Goal: Task Accomplishment & Management: Use online tool/utility

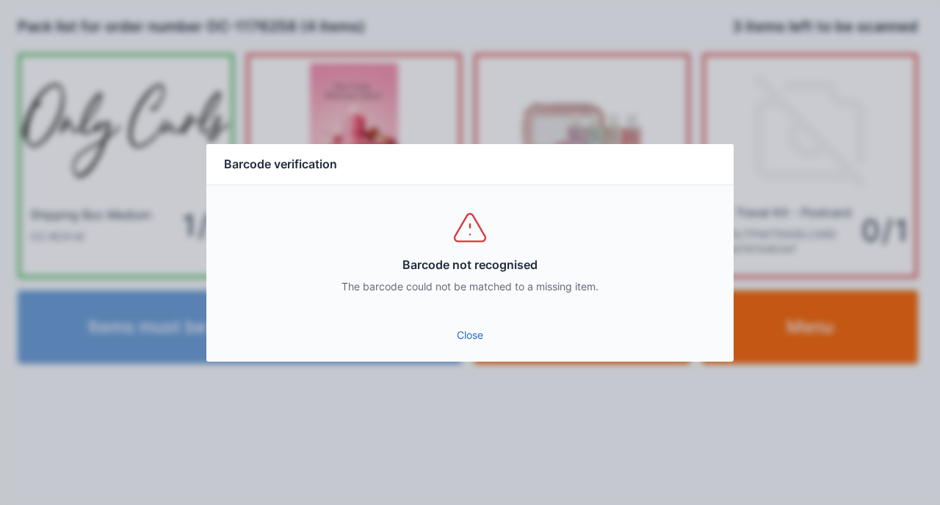
click at [460, 337] on link "Close" at bounding box center [470, 335] width 504 height 26
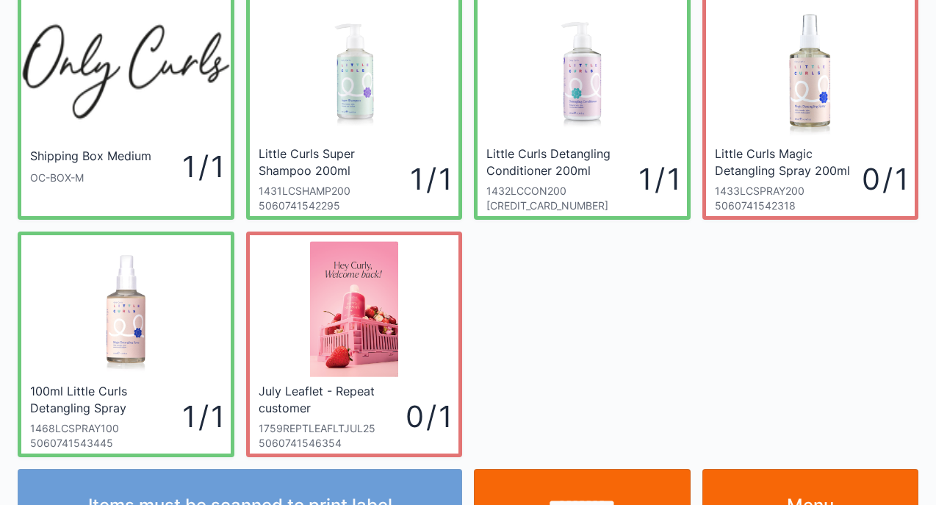
scroll to position [88, 0]
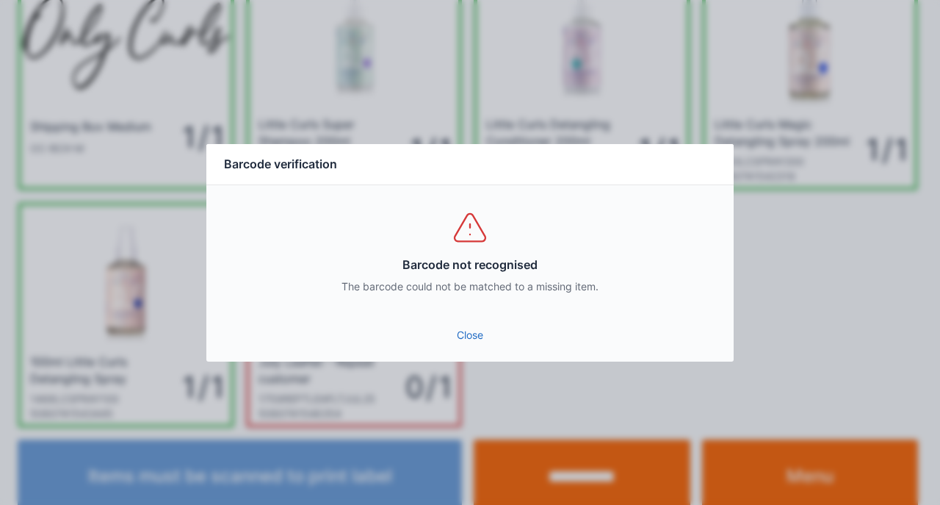
click at [470, 332] on link "Close" at bounding box center [470, 335] width 504 height 26
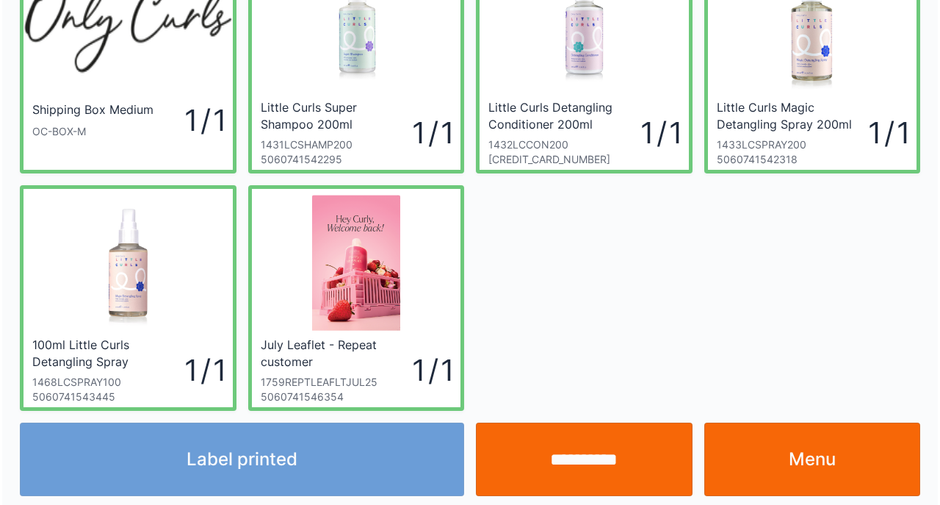
scroll to position [109, 0]
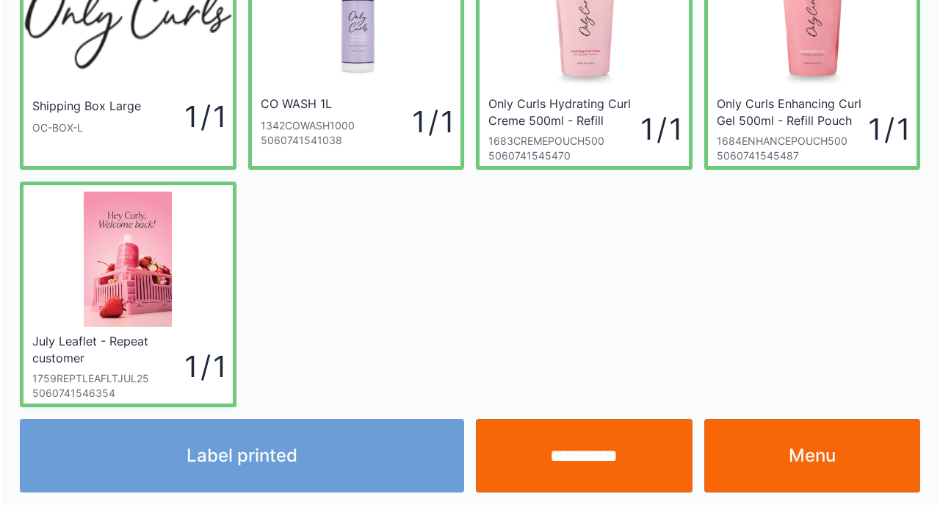
scroll to position [109, 0]
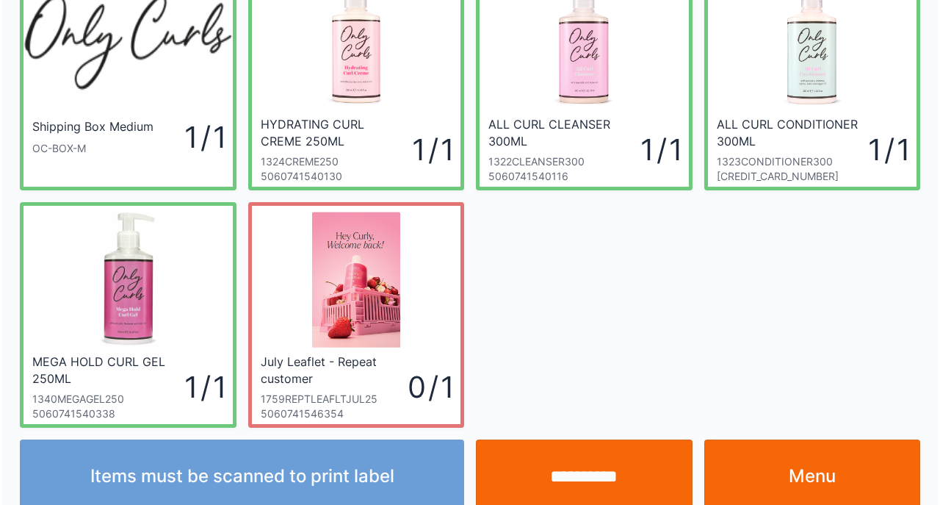
scroll to position [109, 0]
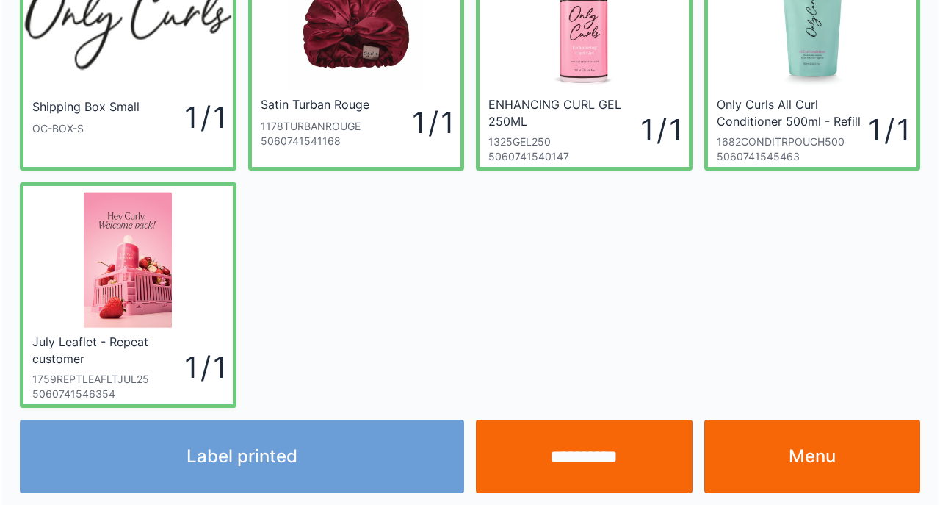
scroll to position [109, 0]
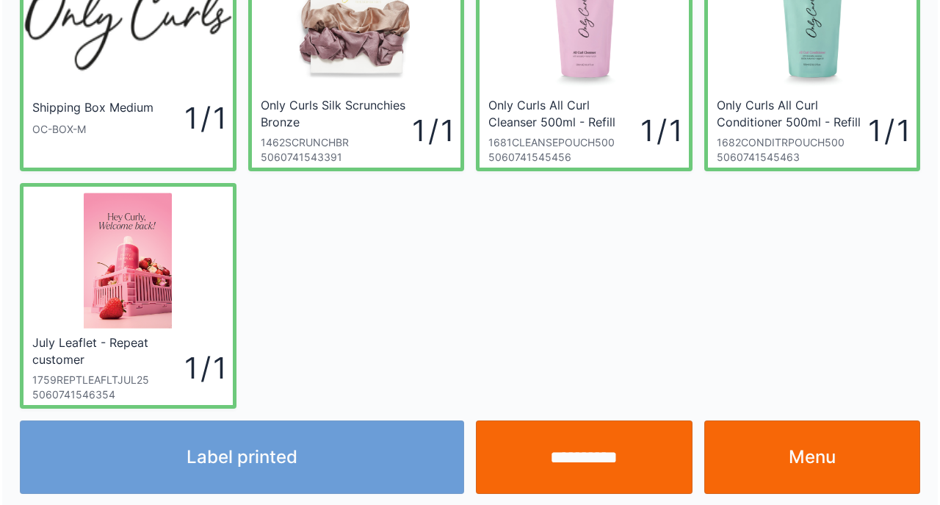
scroll to position [109, 0]
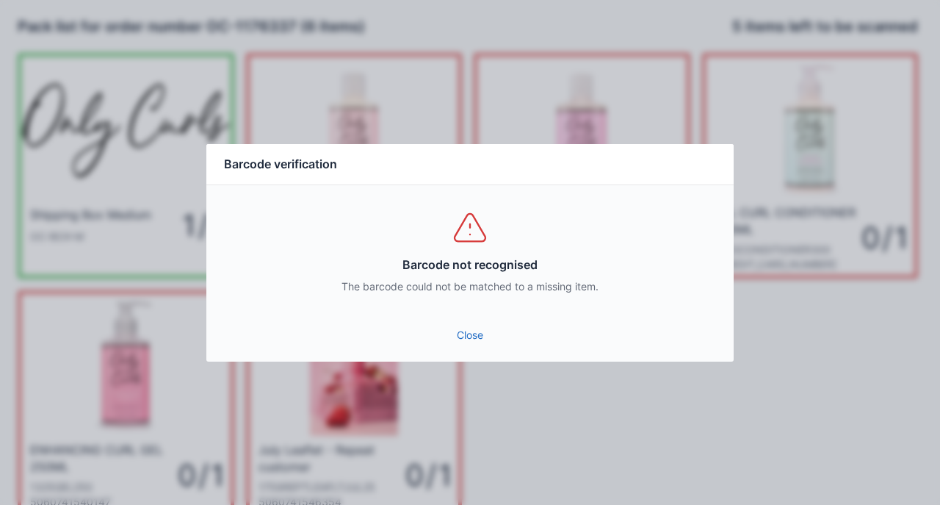
click at [448, 336] on link "Close" at bounding box center [470, 335] width 504 height 26
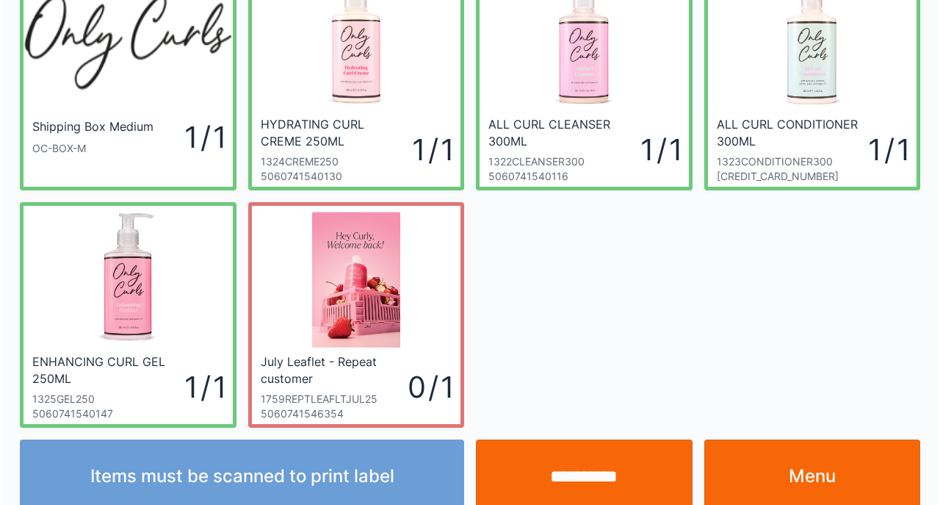
scroll to position [109, 0]
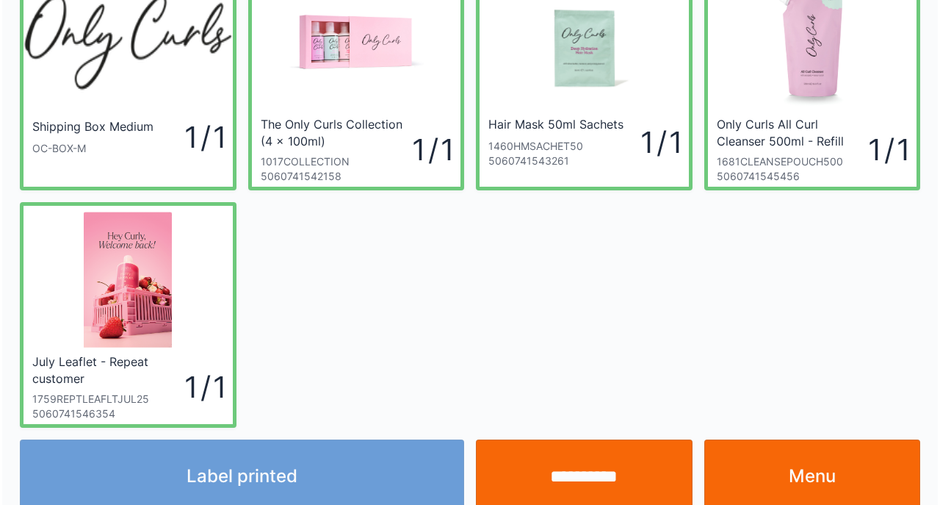
scroll to position [109, 0]
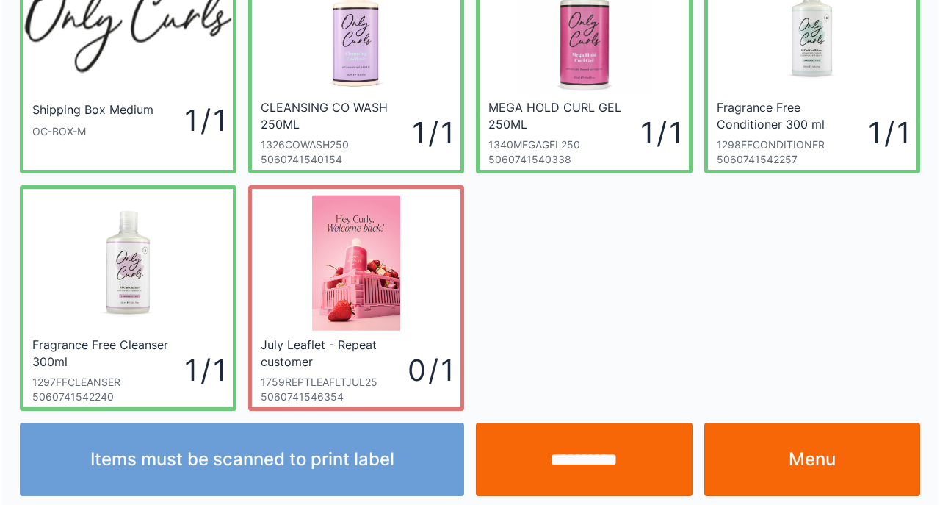
scroll to position [109, 0]
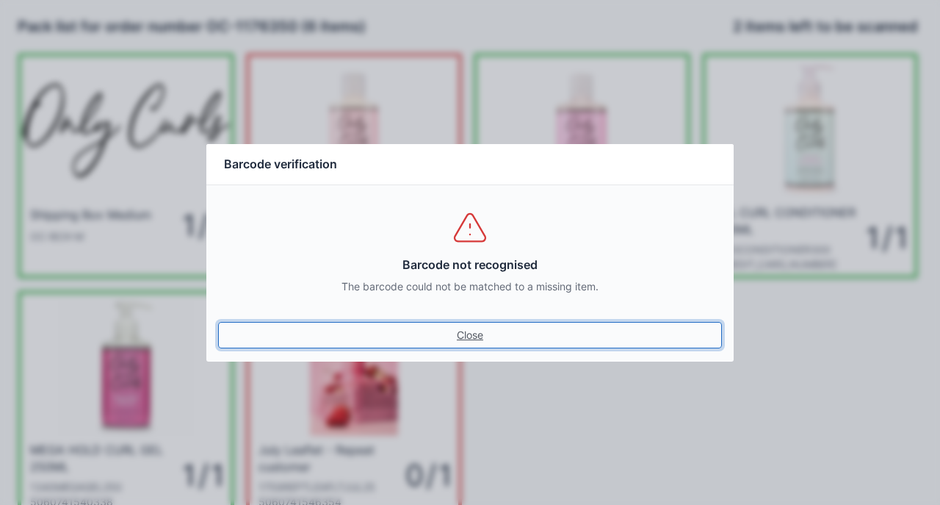
click at [463, 341] on link "Close" at bounding box center [470, 335] width 504 height 26
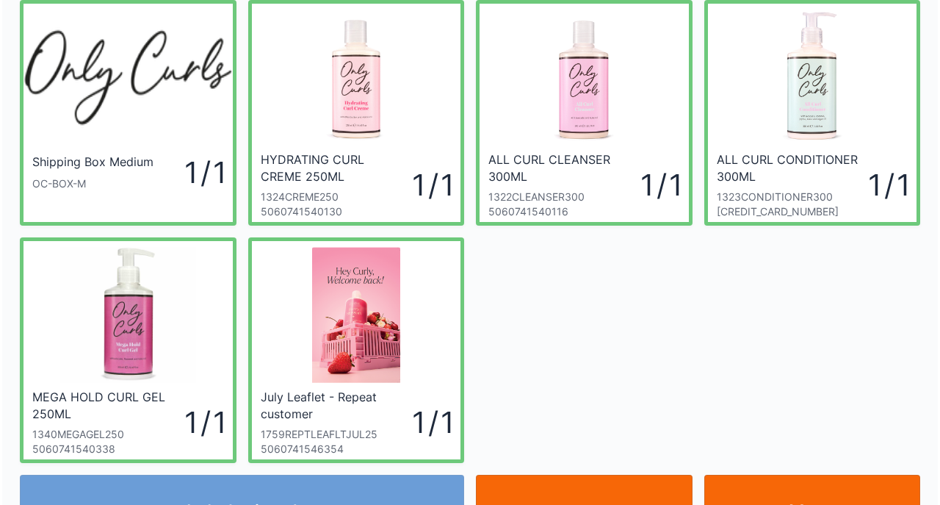
scroll to position [59, 0]
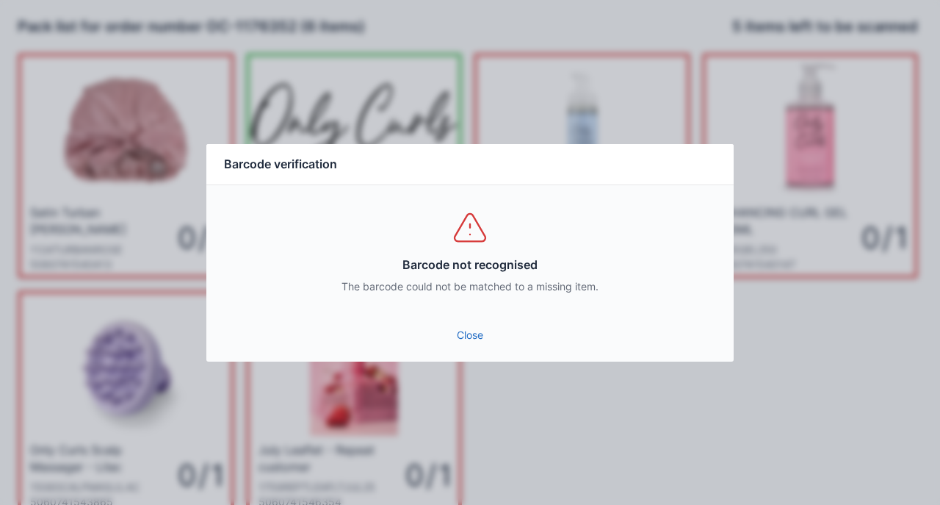
click at [479, 336] on link "Close" at bounding box center [470, 335] width 504 height 26
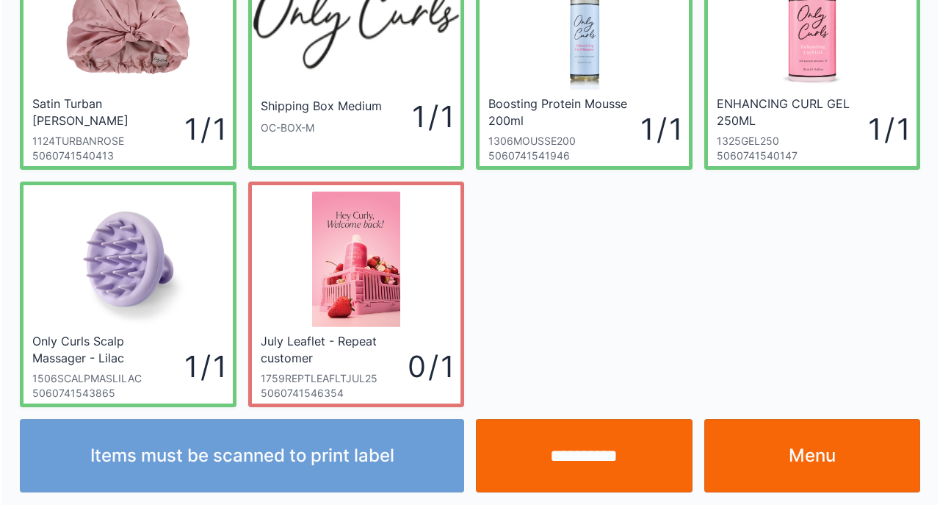
scroll to position [109, 0]
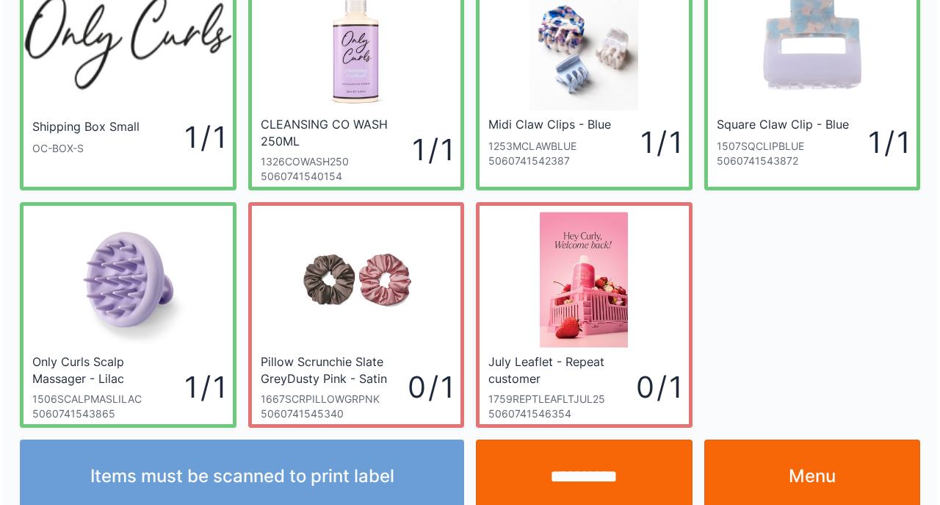
scroll to position [109, 0]
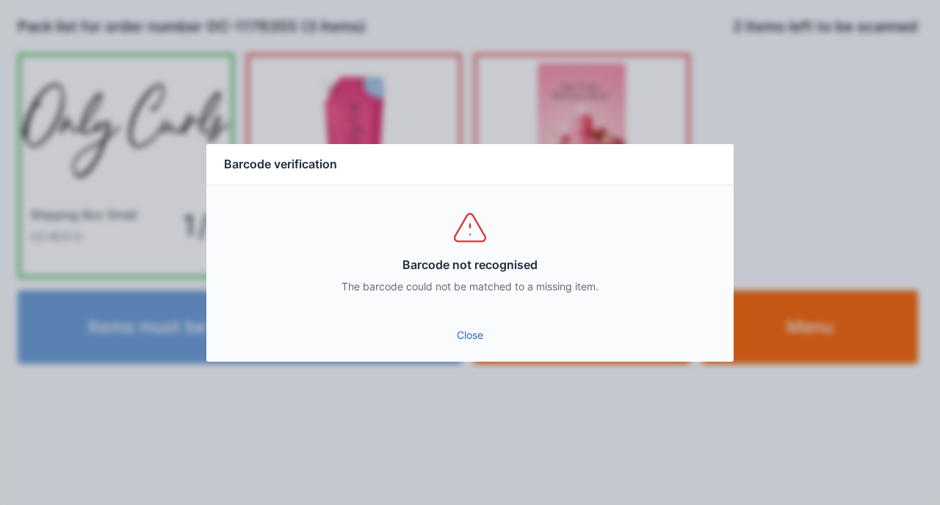
click at [462, 334] on link "Close" at bounding box center [470, 335] width 504 height 26
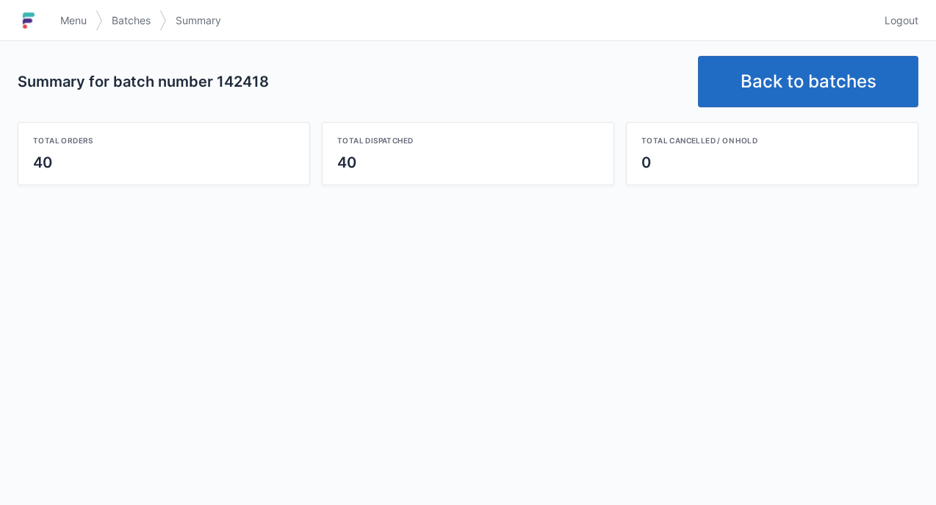
click at [831, 85] on link "Back to batches" at bounding box center [808, 81] width 220 height 51
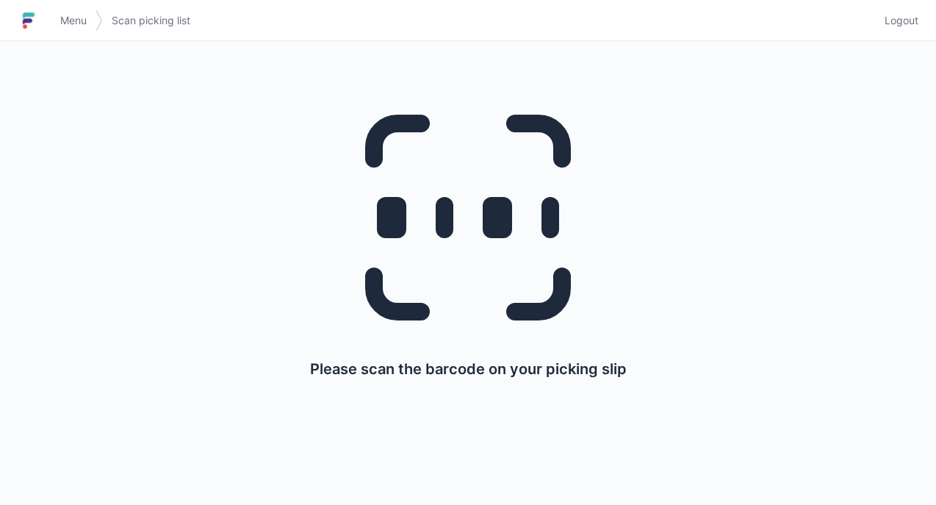
click at [821, 87] on div "Please scan the barcode on your picking slip" at bounding box center [467, 230] width 865 height 379
click at [48, 28] on h1 at bounding box center [35, 20] width 34 height 35
click at [73, 27] on span "Menu" at bounding box center [73, 20] width 26 height 15
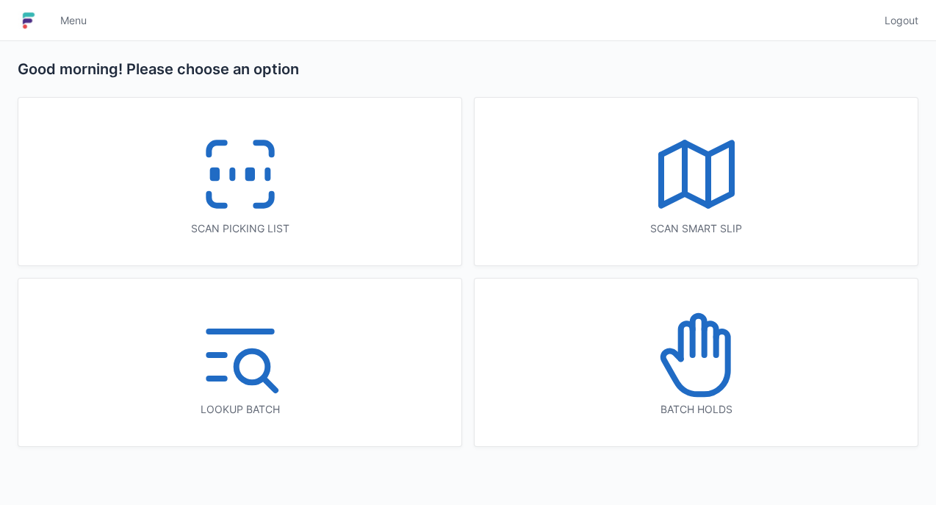
click at [737, 206] on icon at bounding box center [696, 174] width 94 height 94
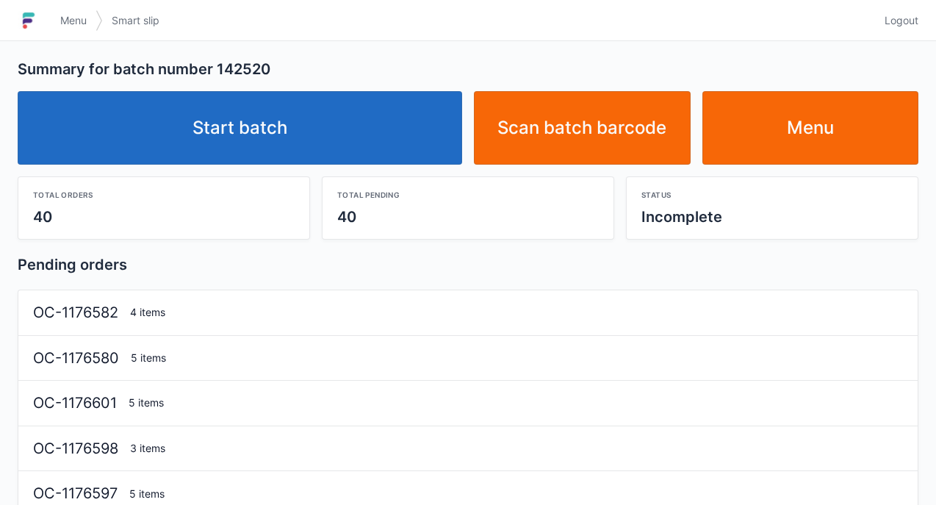
click at [331, 114] on link "Start batch" at bounding box center [240, 127] width 444 height 73
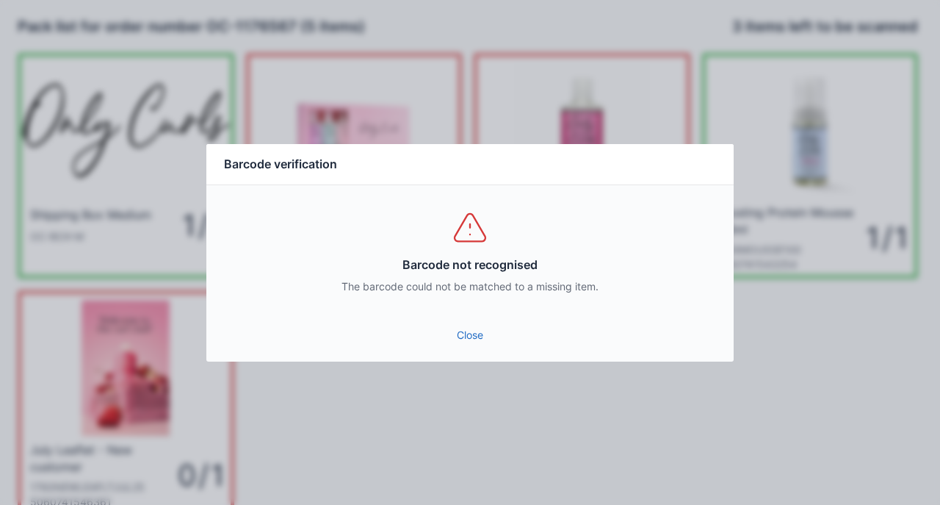
click at [482, 325] on link "Close" at bounding box center [470, 335] width 504 height 26
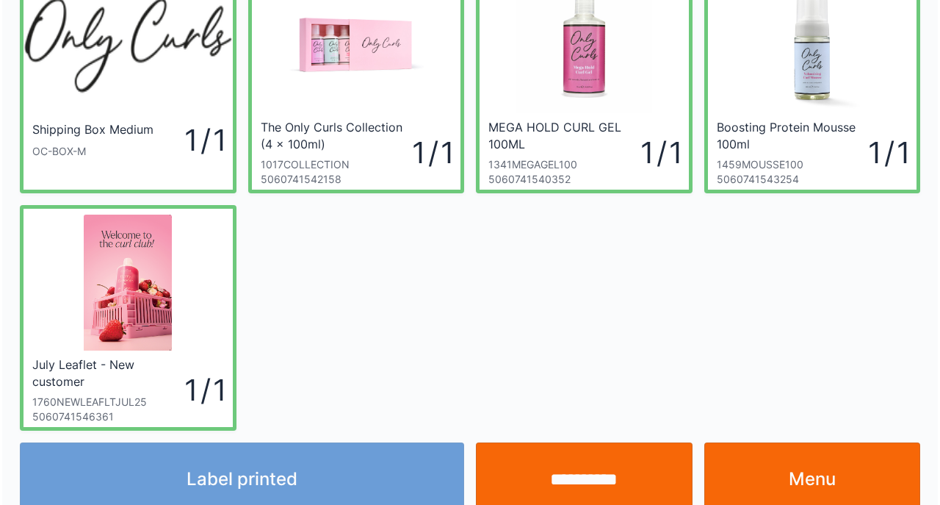
scroll to position [88, 0]
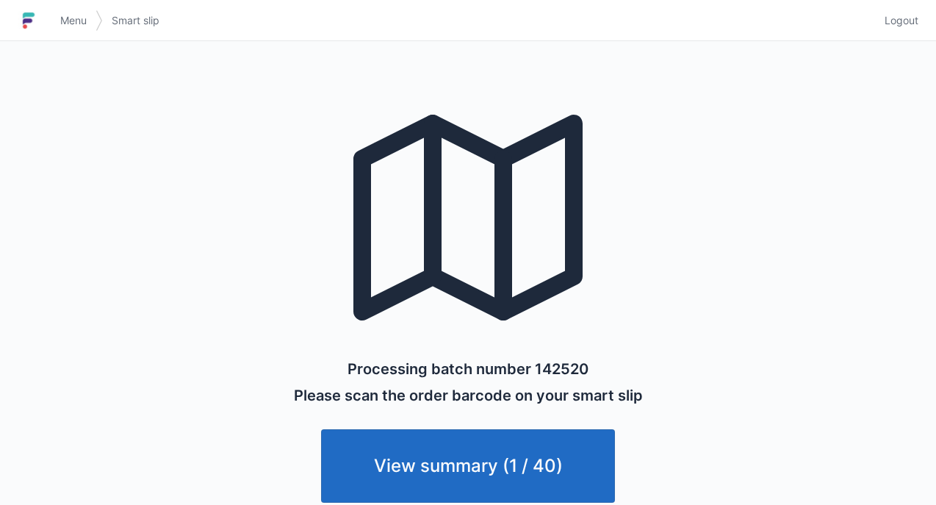
click at [73, 33] on link "Menu" at bounding box center [73, 20] width 44 height 26
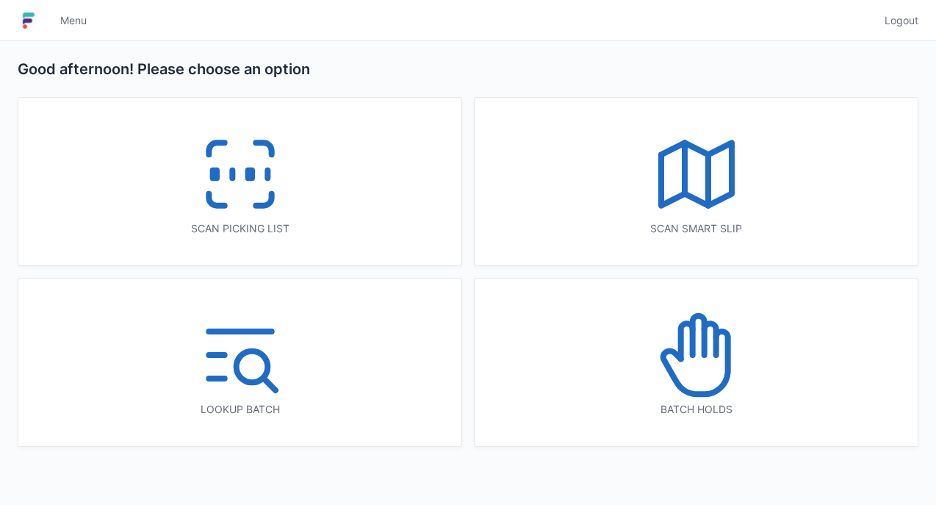
click at [259, 158] on icon at bounding box center [240, 174] width 94 height 94
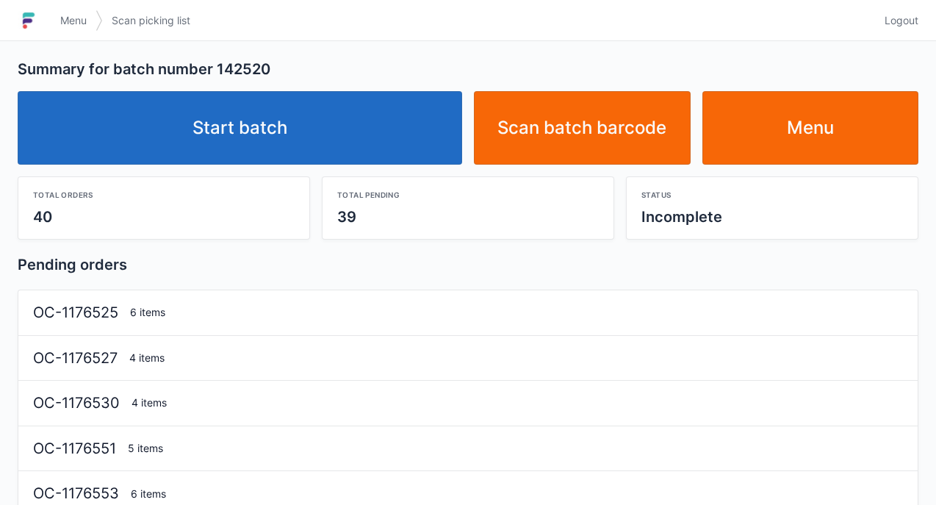
click at [256, 120] on link "Start batch" at bounding box center [240, 127] width 444 height 73
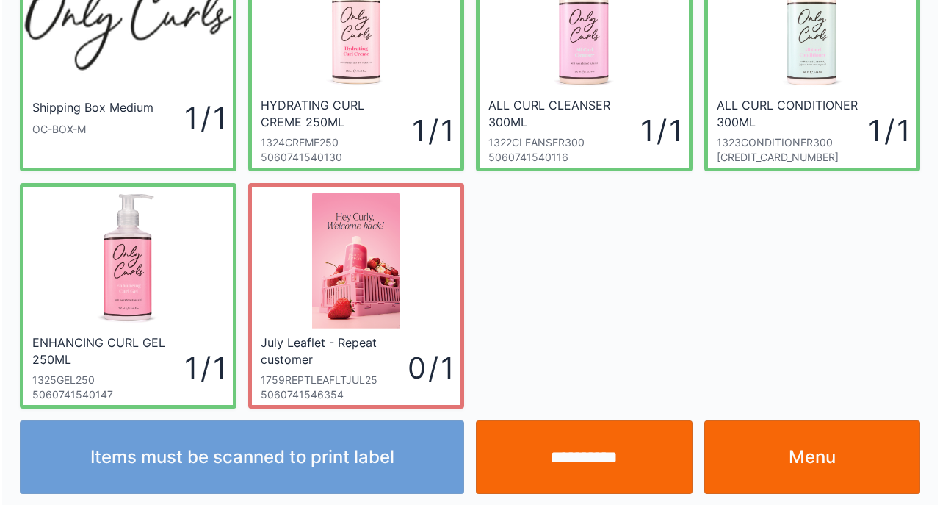
scroll to position [109, 0]
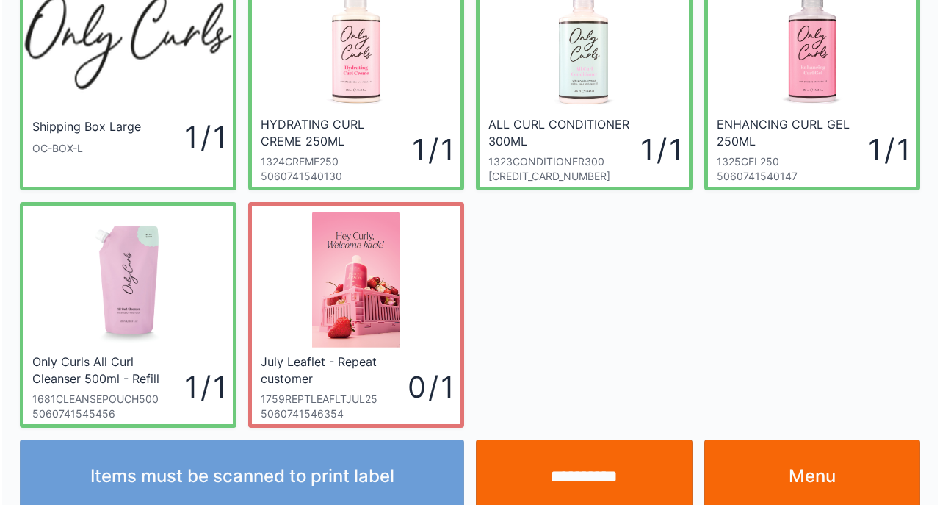
scroll to position [109, 0]
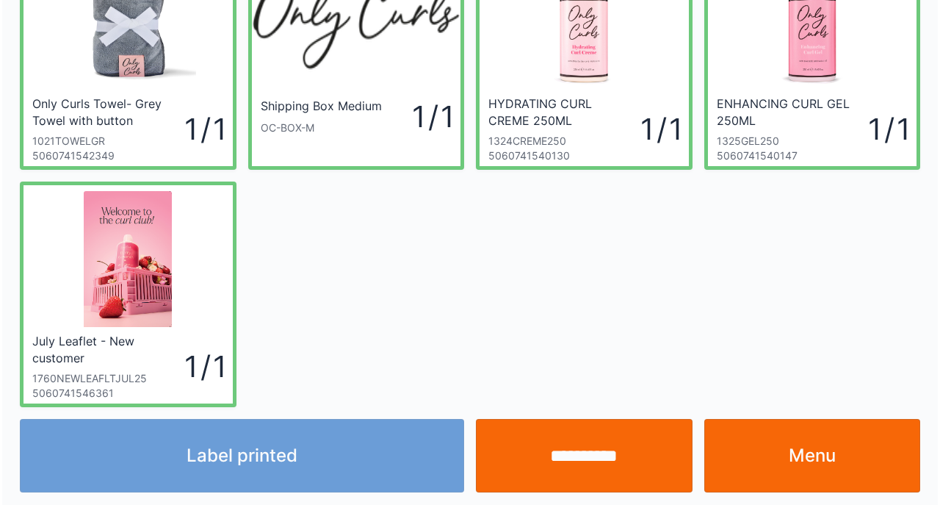
scroll to position [109, 0]
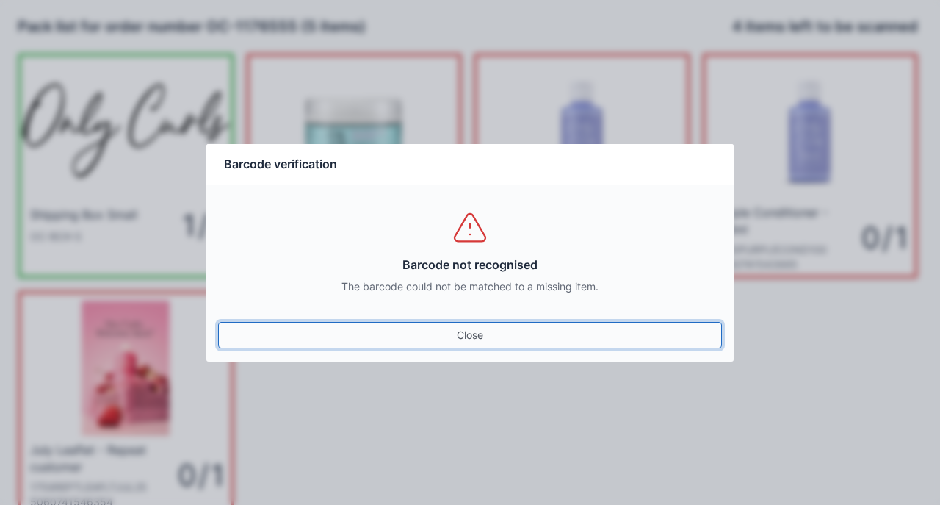
click at [460, 328] on link "Close" at bounding box center [470, 335] width 504 height 26
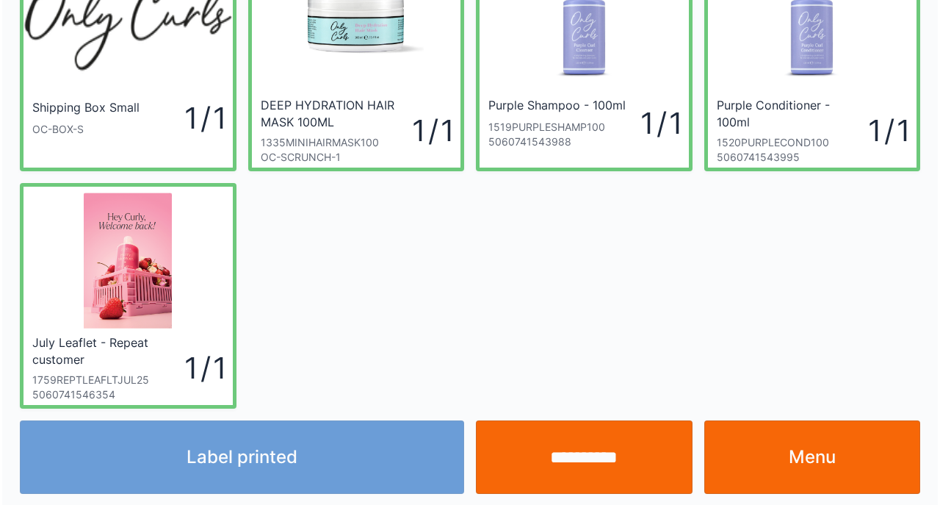
scroll to position [109, 0]
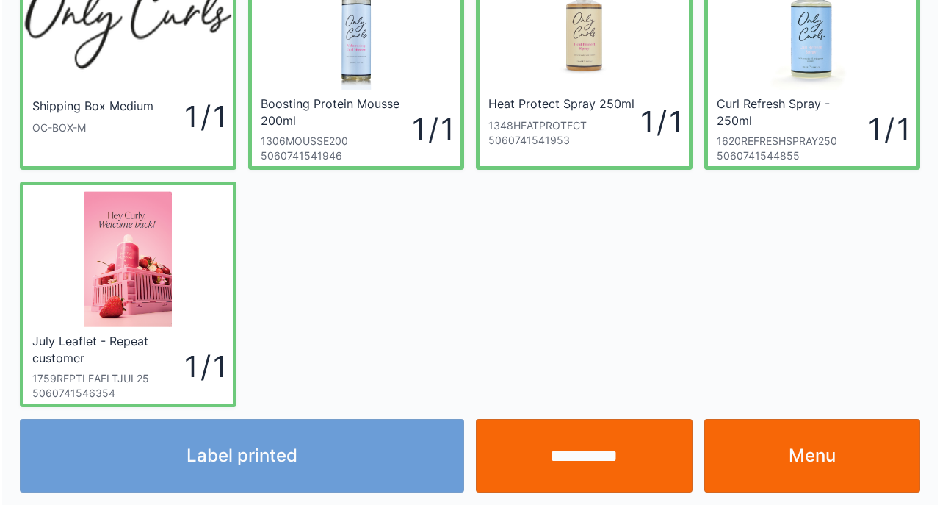
scroll to position [109, 0]
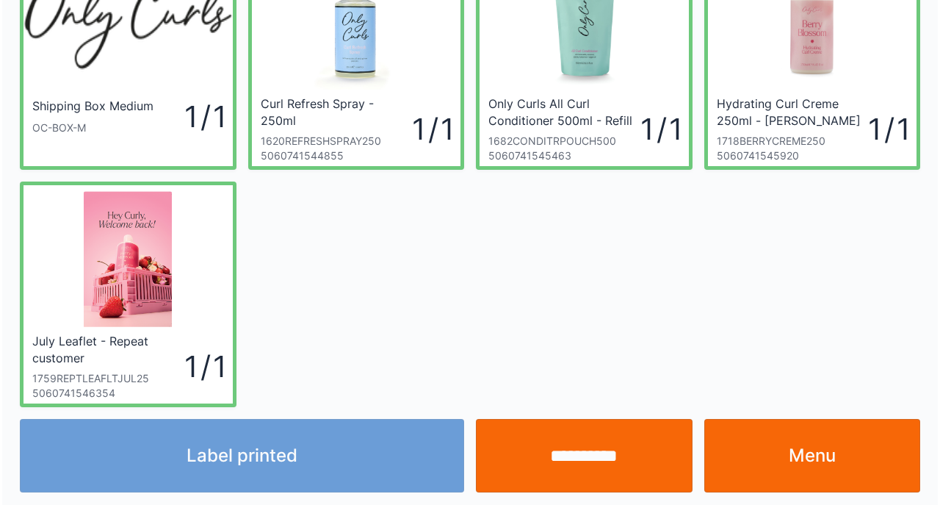
scroll to position [109, 0]
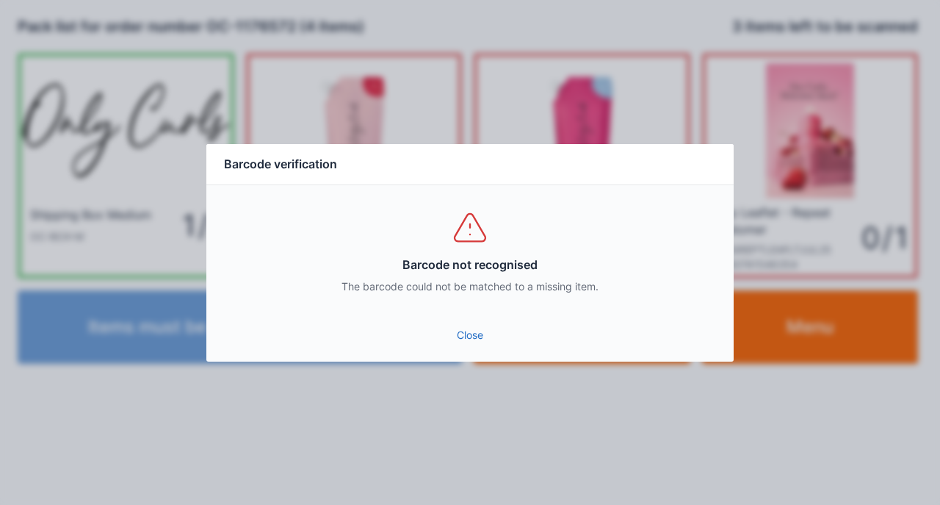
click at [457, 336] on link "Close" at bounding box center [470, 335] width 504 height 26
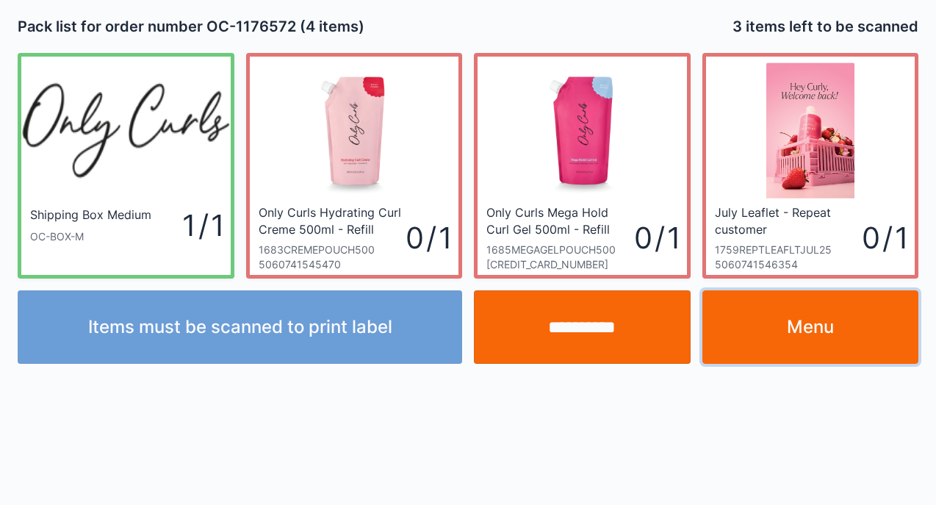
click at [802, 326] on link "Menu" at bounding box center [810, 326] width 217 height 73
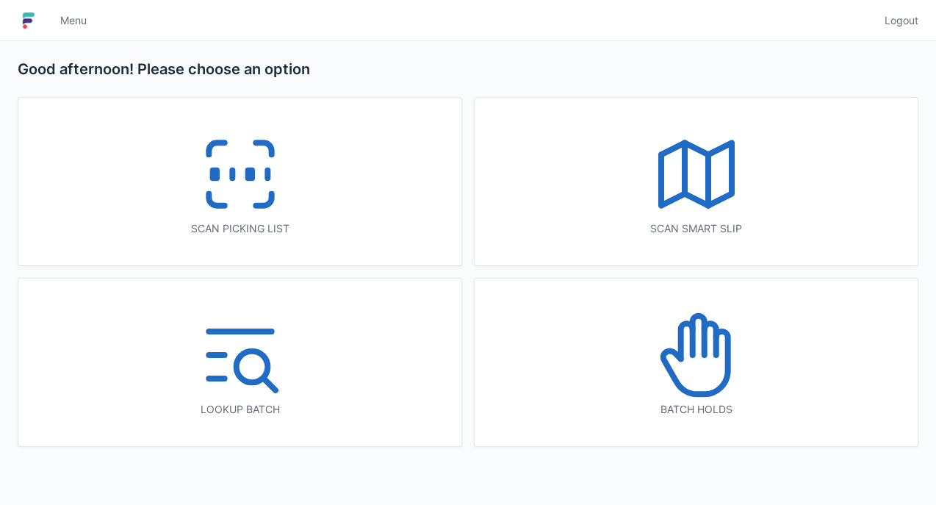
click at [228, 163] on icon at bounding box center [240, 174] width 94 height 94
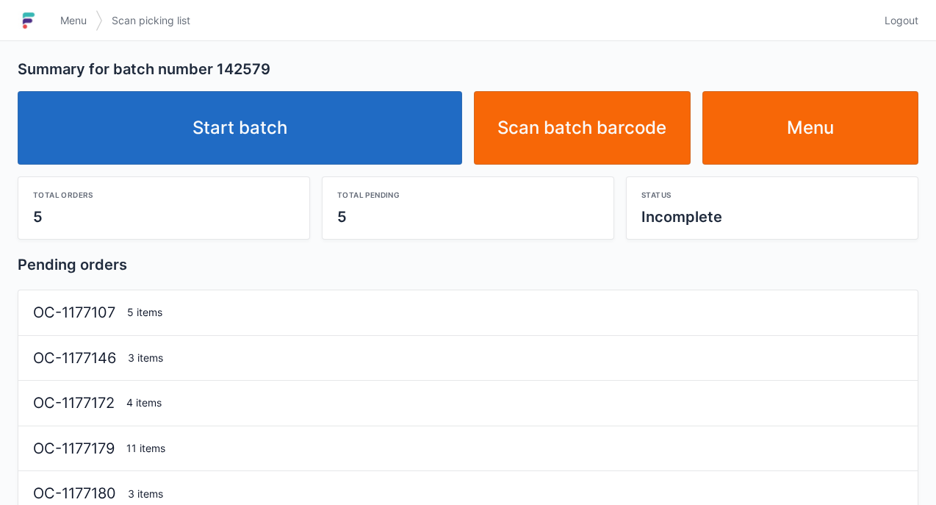
click at [275, 128] on link "Start batch" at bounding box center [240, 127] width 444 height 73
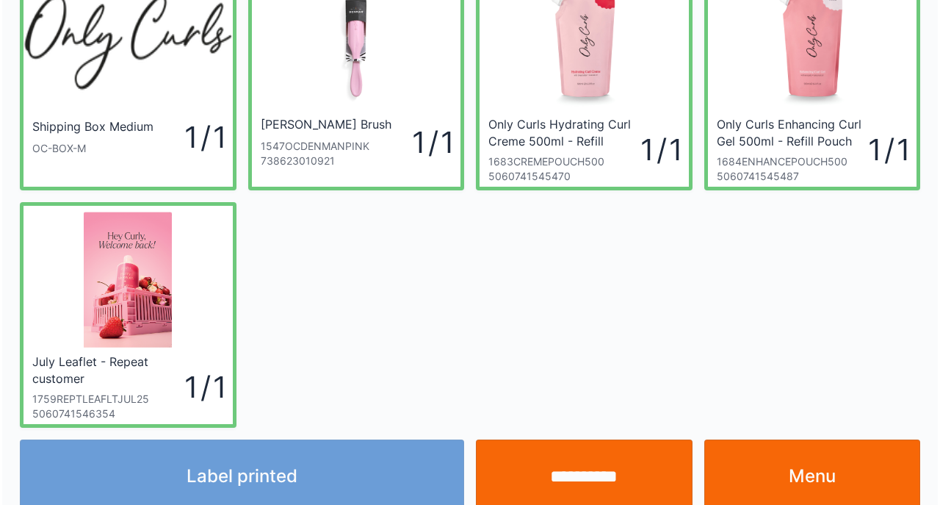
scroll to position [109, 0]
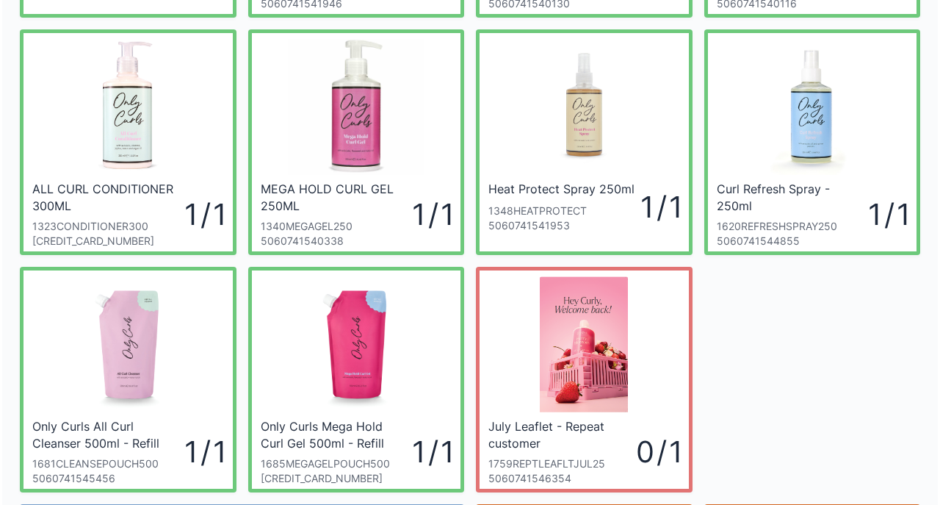
scroll to position [347, 0]
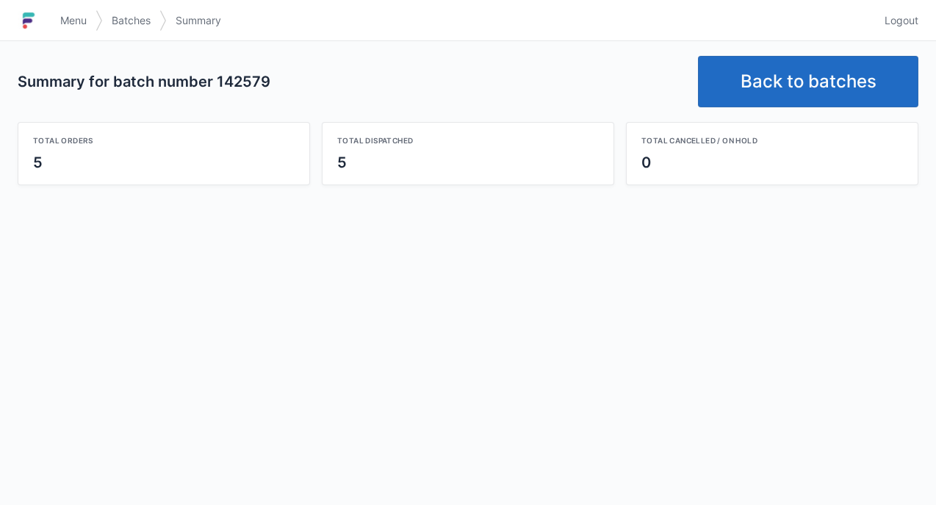
click at [804, 65] on link "Back to batches" at bounding box center [808, 81] width 220 height 51
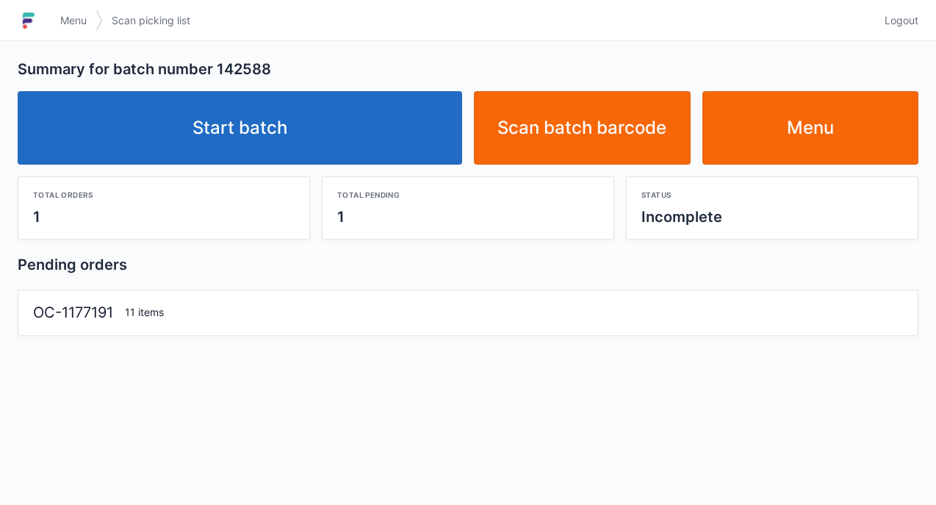
click at [253, 108] on link "Start batch" at bounding box center [240, 127] width 444 height 73
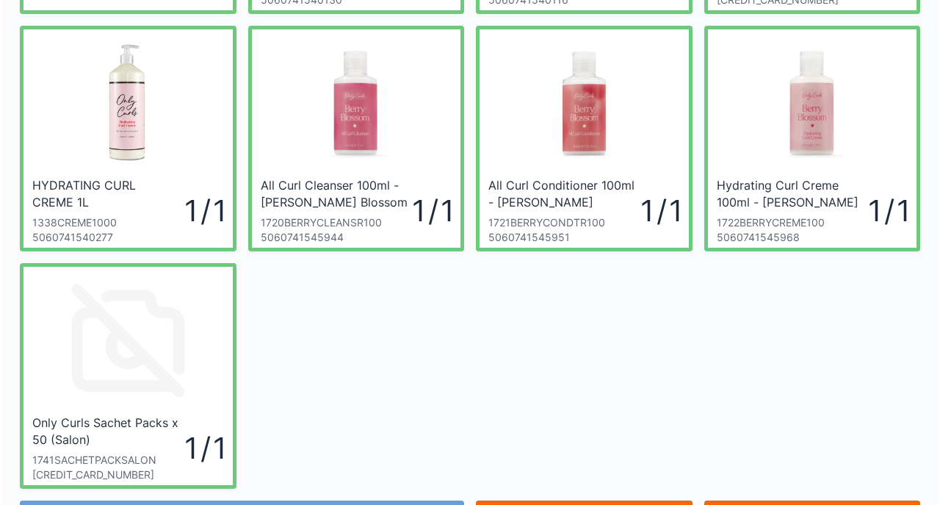
scroll to position [294, 0]
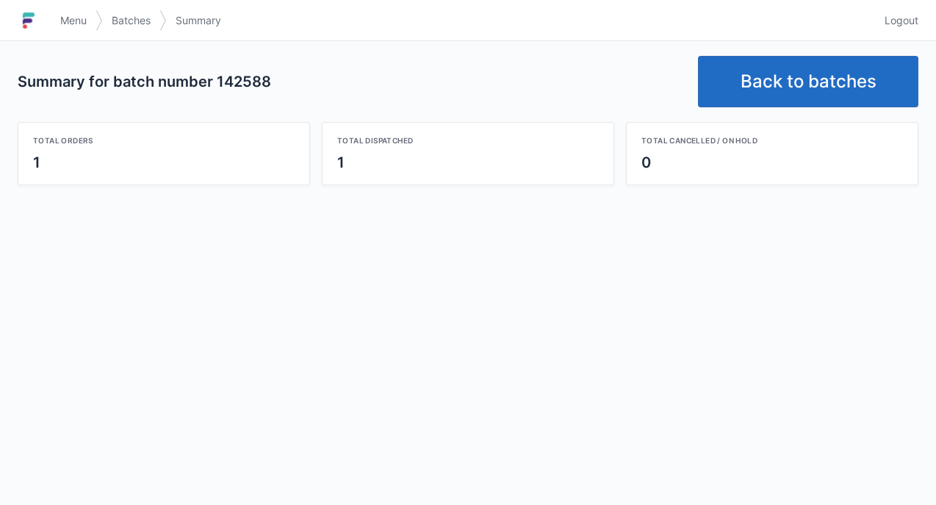
click at [773, 68] on link "Back to batches" at bounding box center [808, 81] width 220 height 51
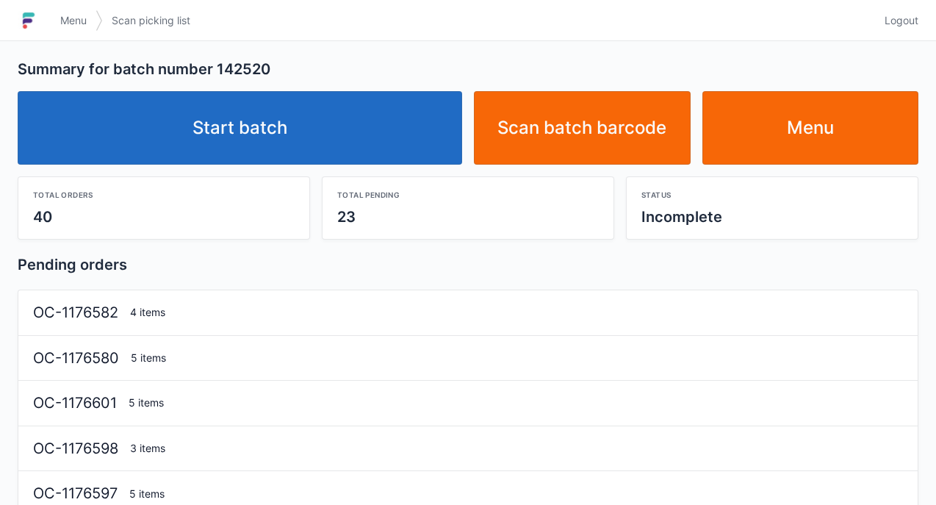
click at [277, 103] on link "Start batch" at bounding box center [240, 127] width 444 height 73
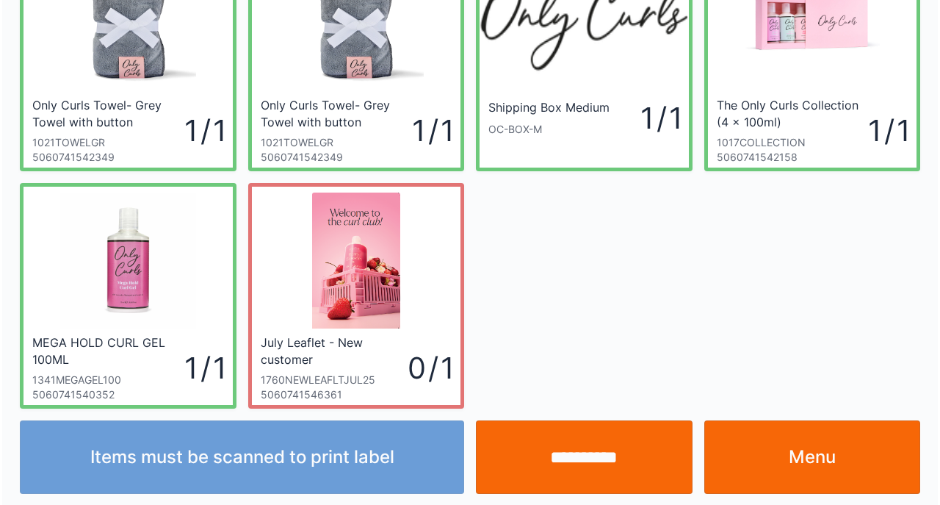
scroll to position [109, 0]
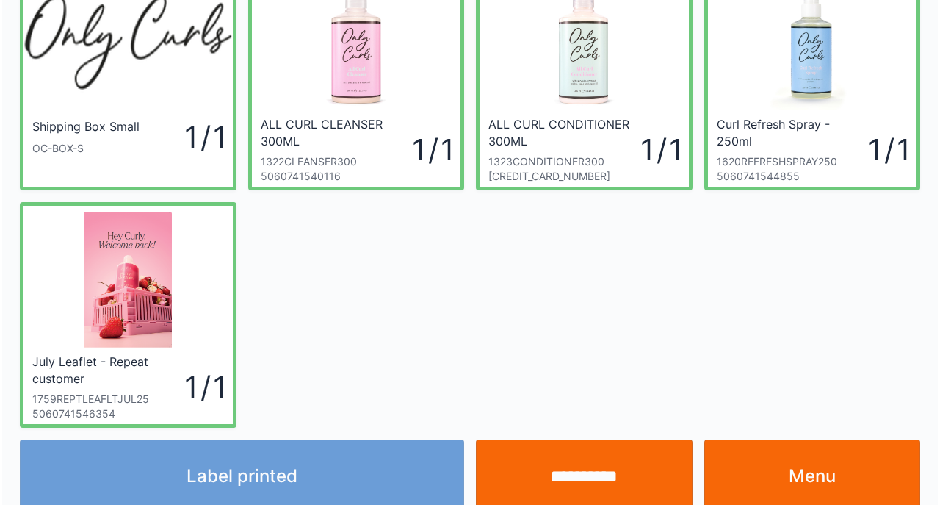
scroll to position [109, 0]
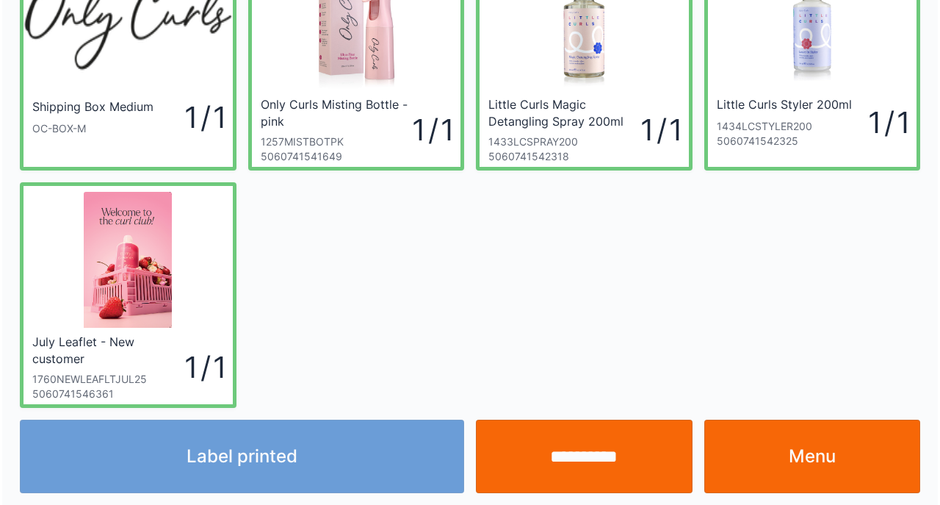
scroll to position [109, 0]
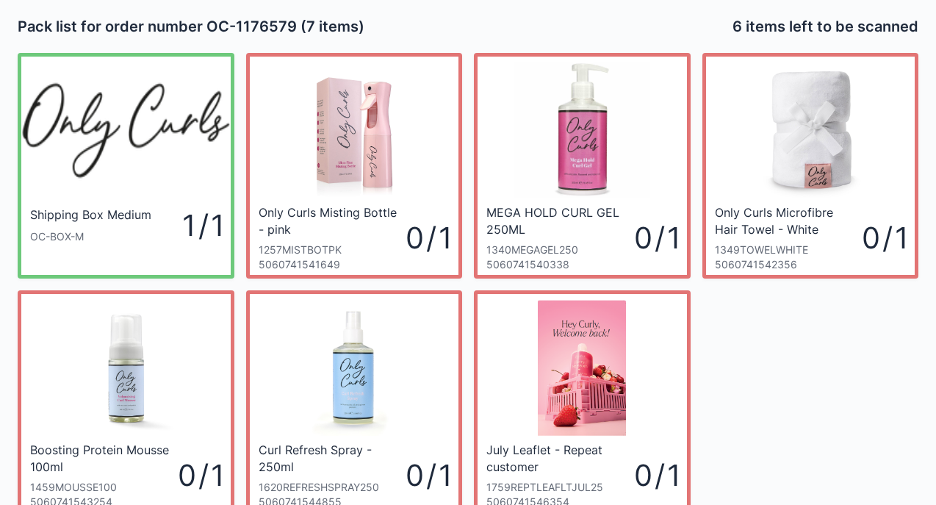
scroll to position [109, 0]
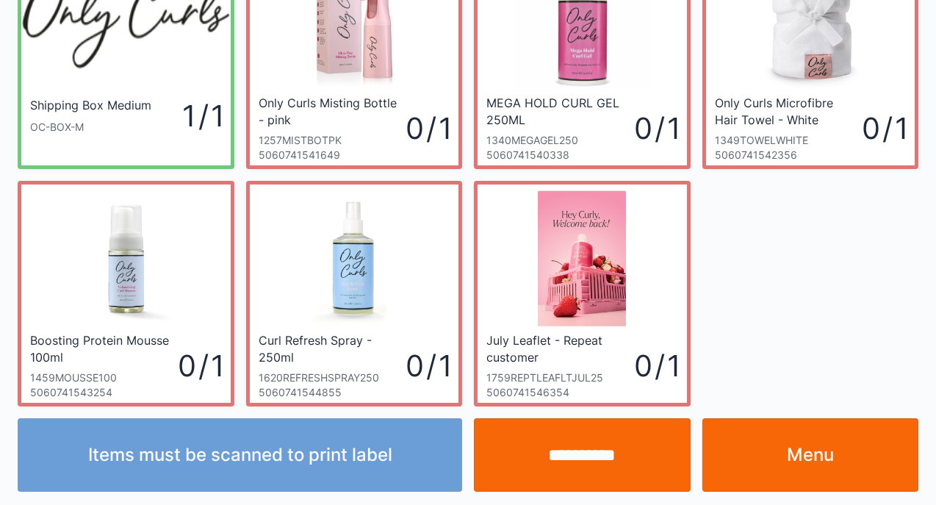
click at [321, 467] on div "Items must be scanned to print label" at bounding box center [240, 454] width 456 height 73
click at [341, 455] on div "Items must be scanned to print label" at bounding box center [240, 454] width 456 height 73
click at [591, 466] on input "**********" at bounding box center [582, 454] width 217 height 73
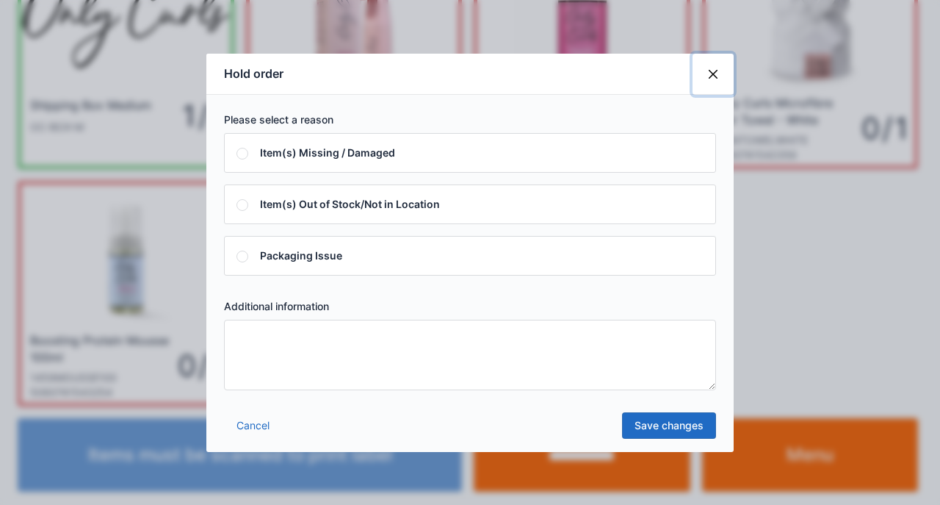
click at [709, 73] on button "Close" at bounding box center [713, 74] width 41 height 41
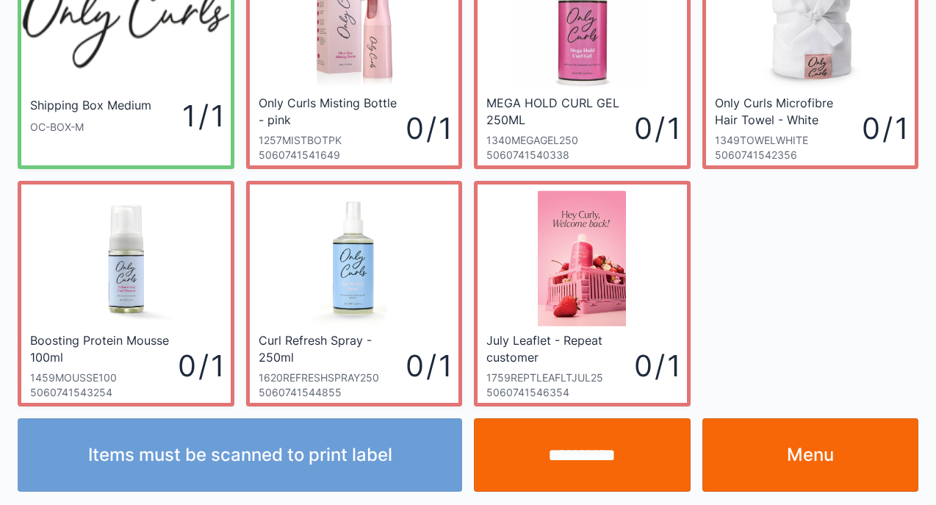
click at [828, 472] on link "Menu" at bounding box center [810, 454] width 217 height 73
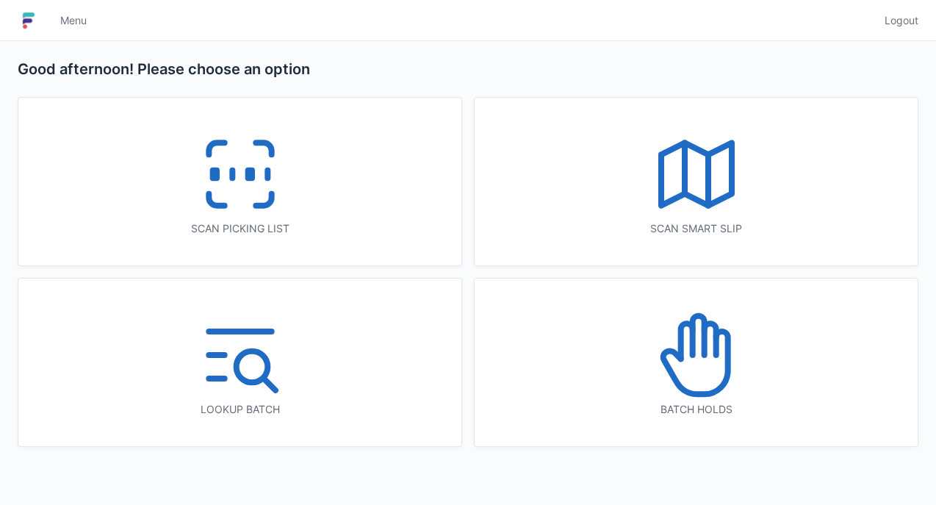
click at [248, 176] on rect at bounding box center [250, 174] width 4 height 8
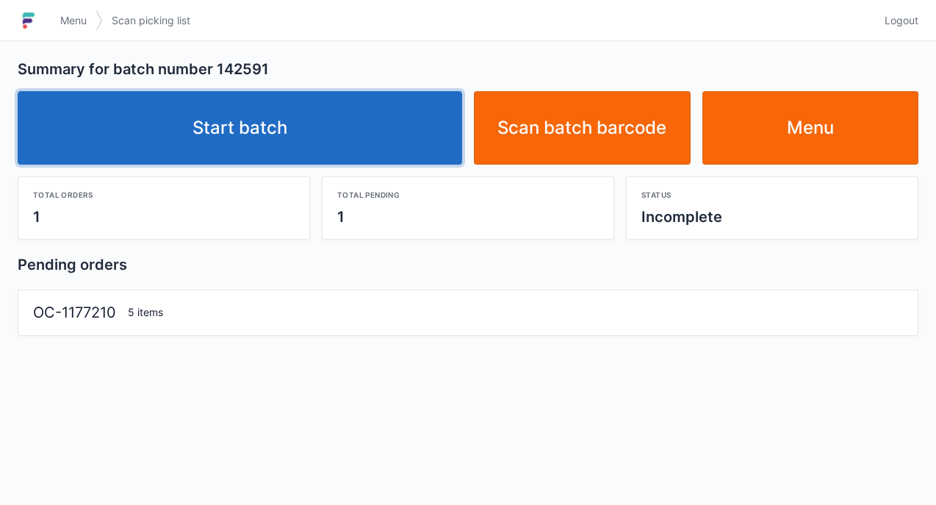
click at [276, 100] on link "Start batch" at bounding box center [240, 127] width 444 height 73
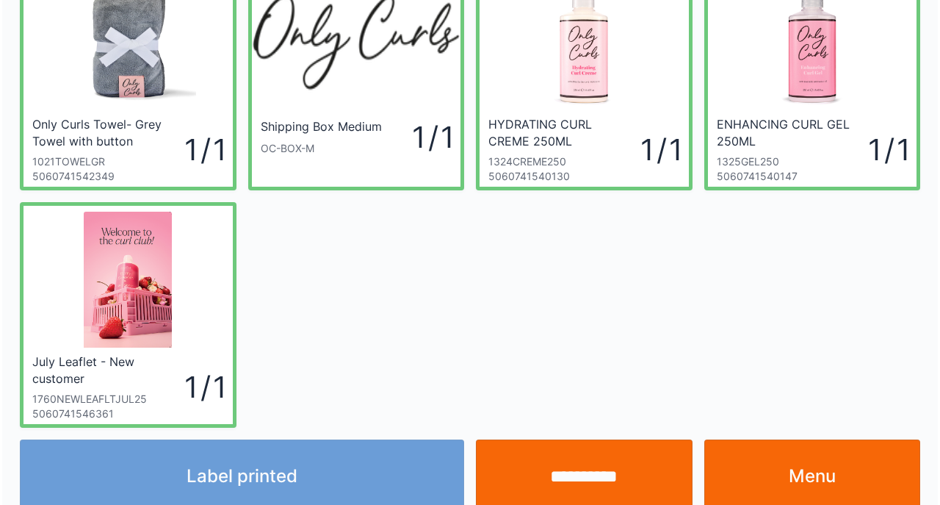
scroll to position [109, 0]
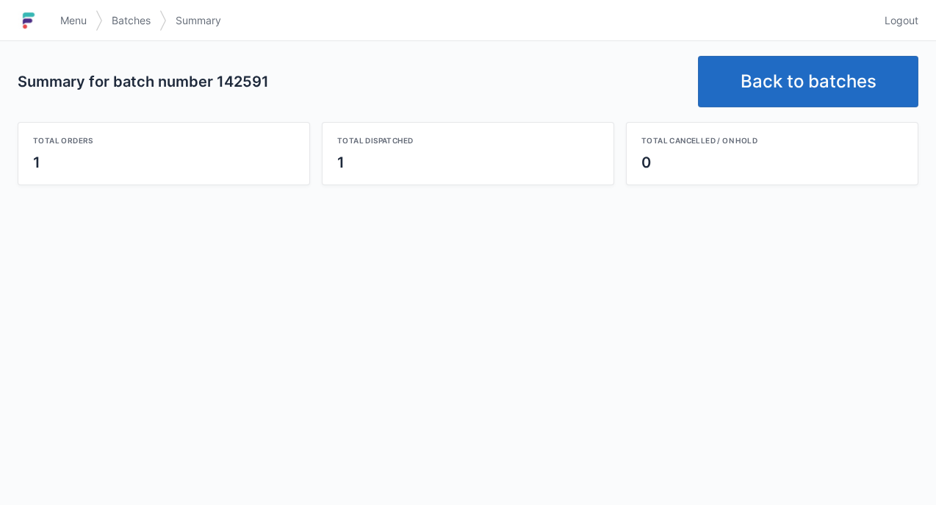
click at [900, 24] on span "Logout" at bounding box center [901, 20] width 34 height 15
